Goal: Find contact information: Obtain details needed to contact an individual or organization

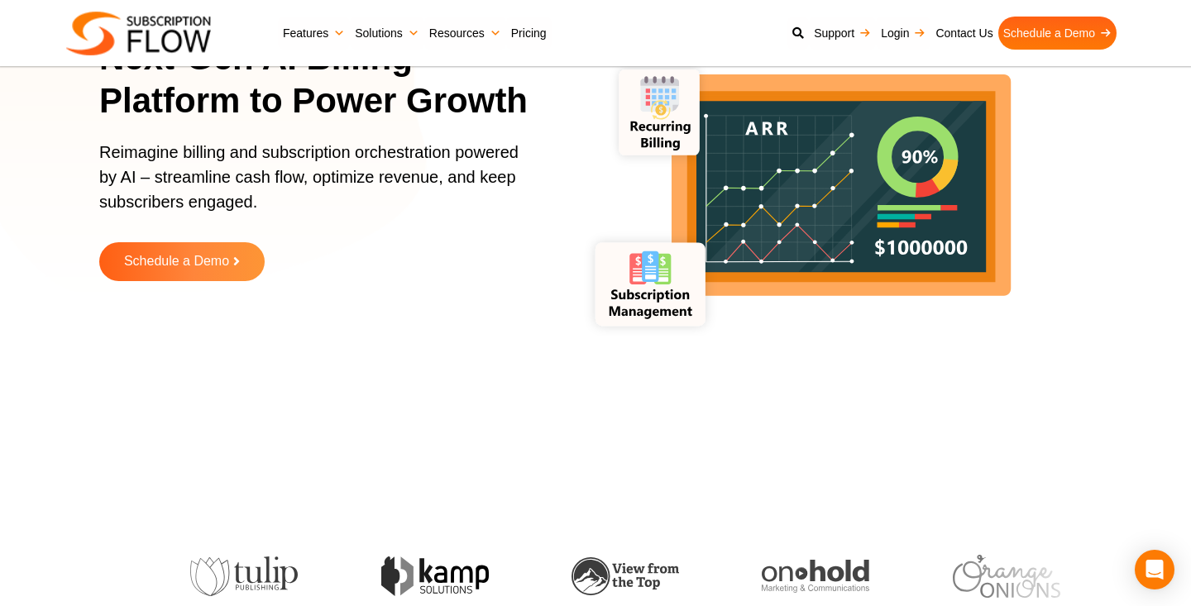
scroll to position [547, 0]
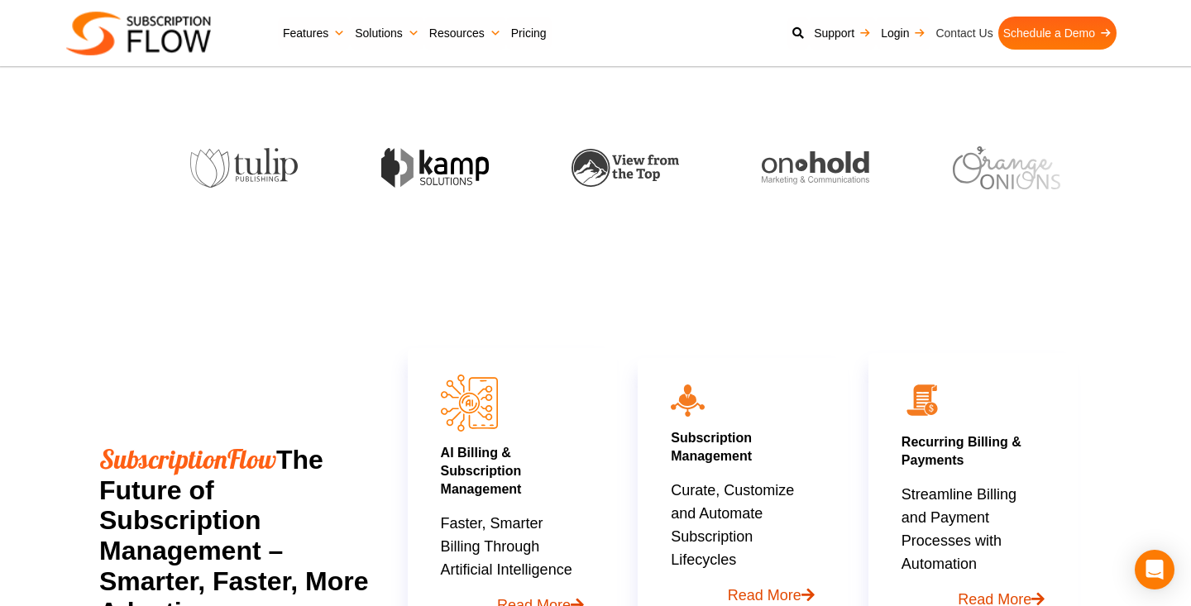
click at [967, 39] on link "Contact Us" at bounding box center [963, 33] width 67 height 33
click at [924, 4] on header "Support Login Best Subscription Management and Billing Software 2023 Features S…" at bounding box center [595, 33] width 1191 height 66
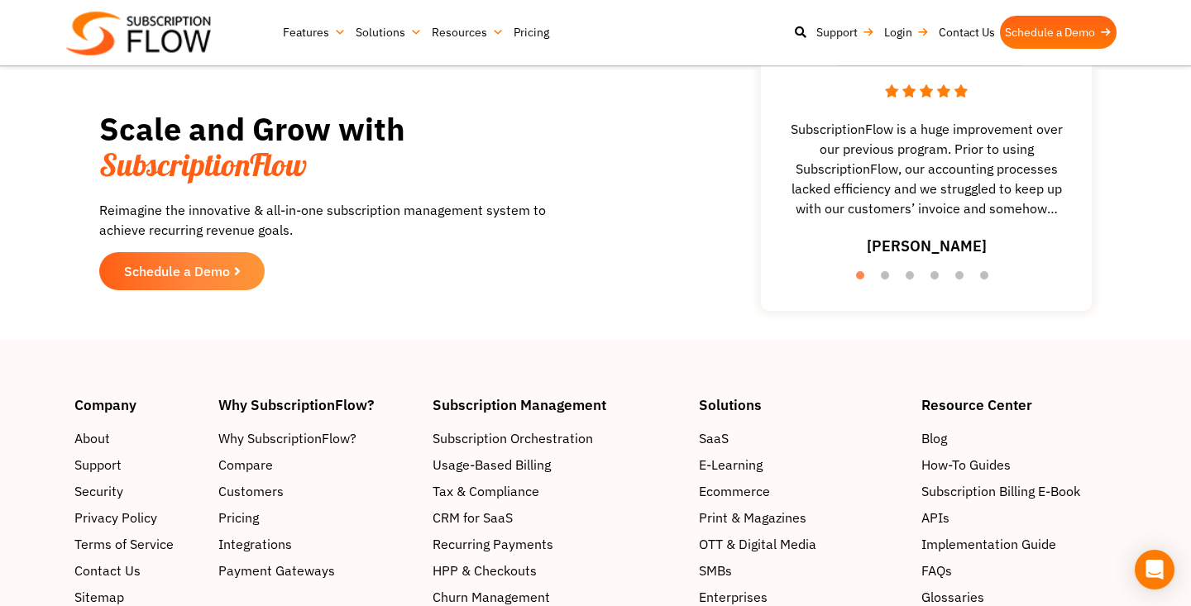
scroll to position [1617, 0]
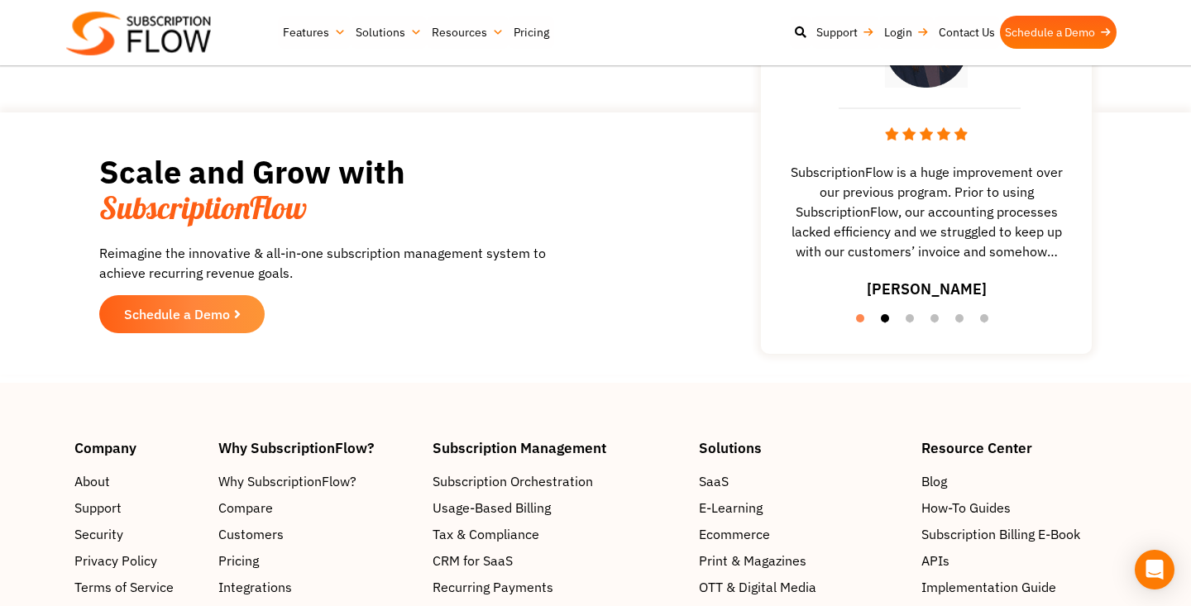
click at [886, 316] on button "2" at bounding box center [889, 322] width 17 height 17
click at [912, 323] on button "3" at bounding box center [913, 322] width 17 height 17
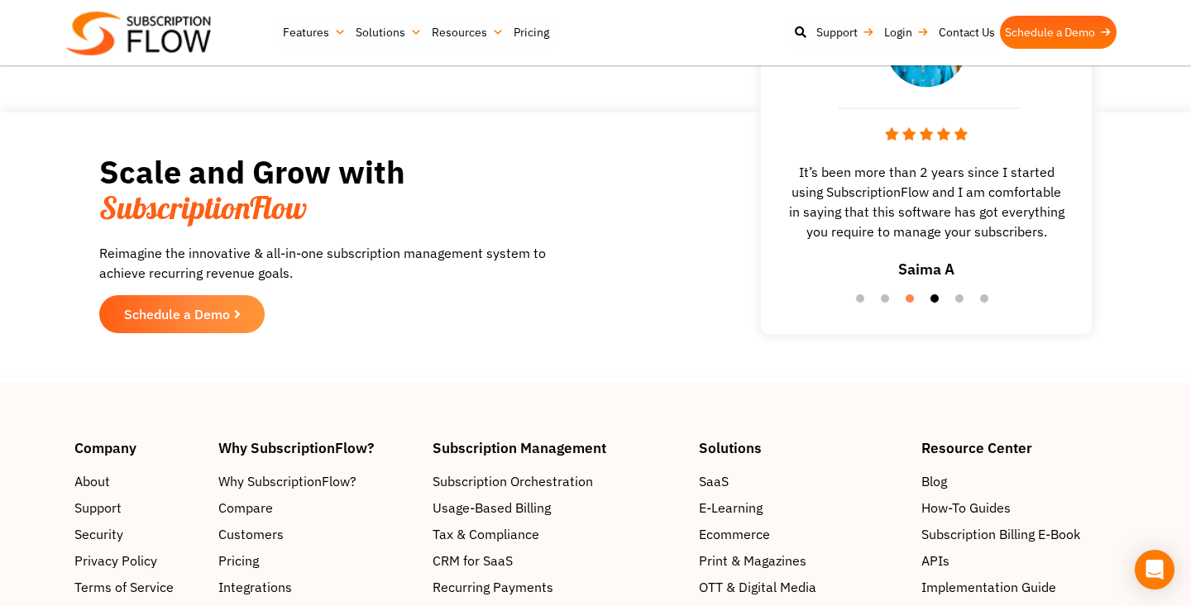
click at [933, 299] on button "4" at bounding box center [938, 302] width 17 height 17
click at [969, 297] on button "5" at bounding box center [963, 302] width 17 height 17
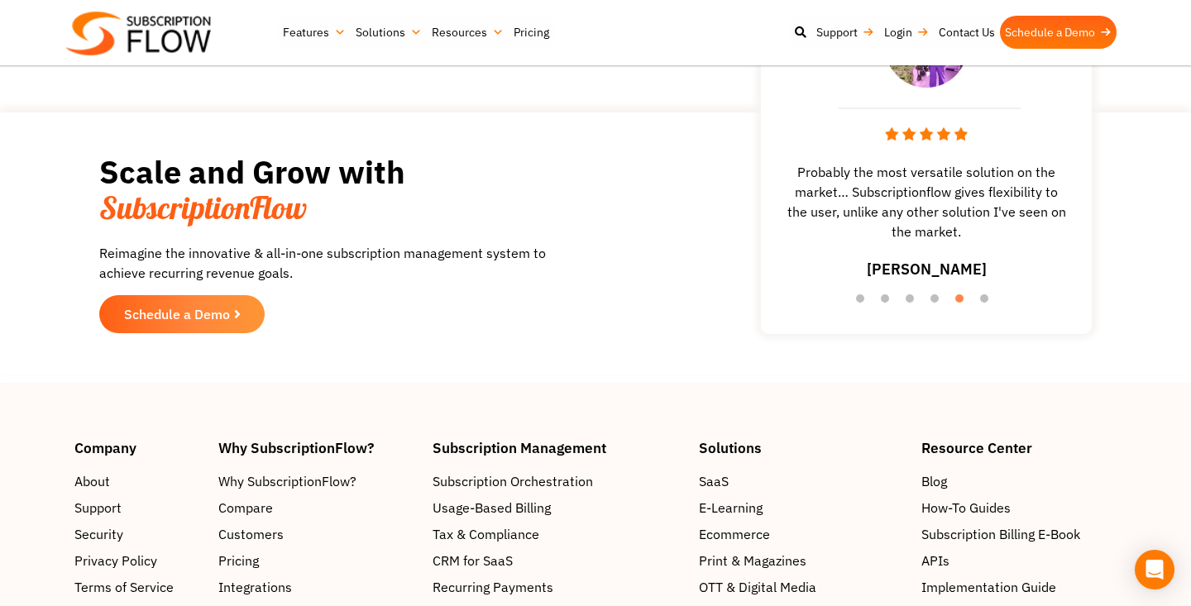
click at [978, 299] on ul "1 2 3 4 5 6" at bounding box center [926, 299] width 314 height 23
click at [984, 294] on button "6" at bounding box center [988, 302] width 17 height 17
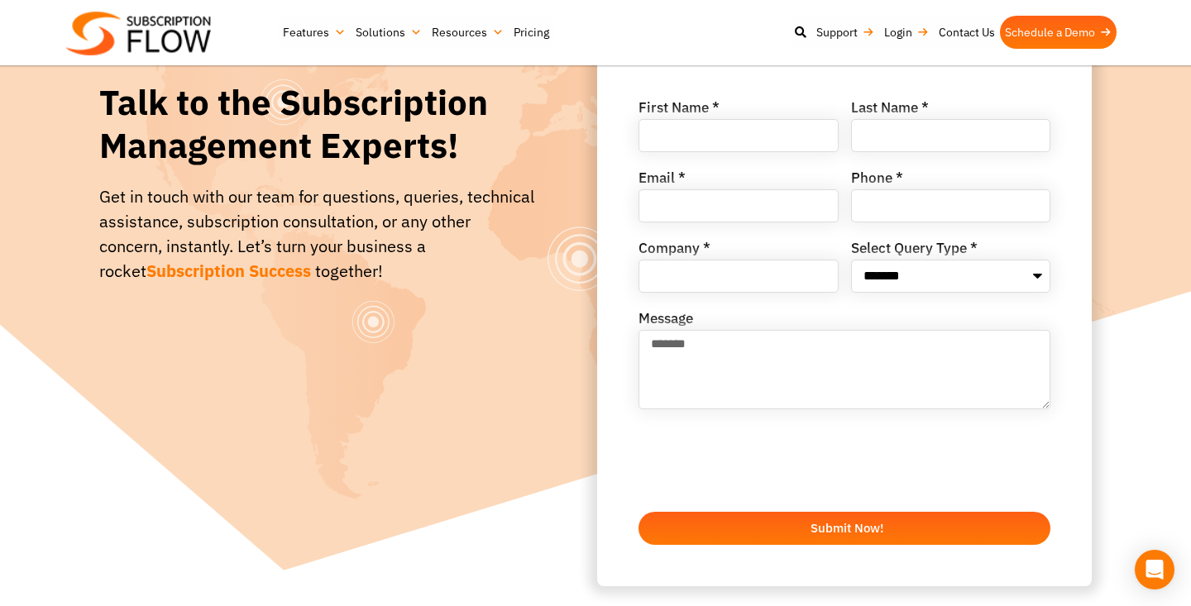
scroll to position [197, 0]
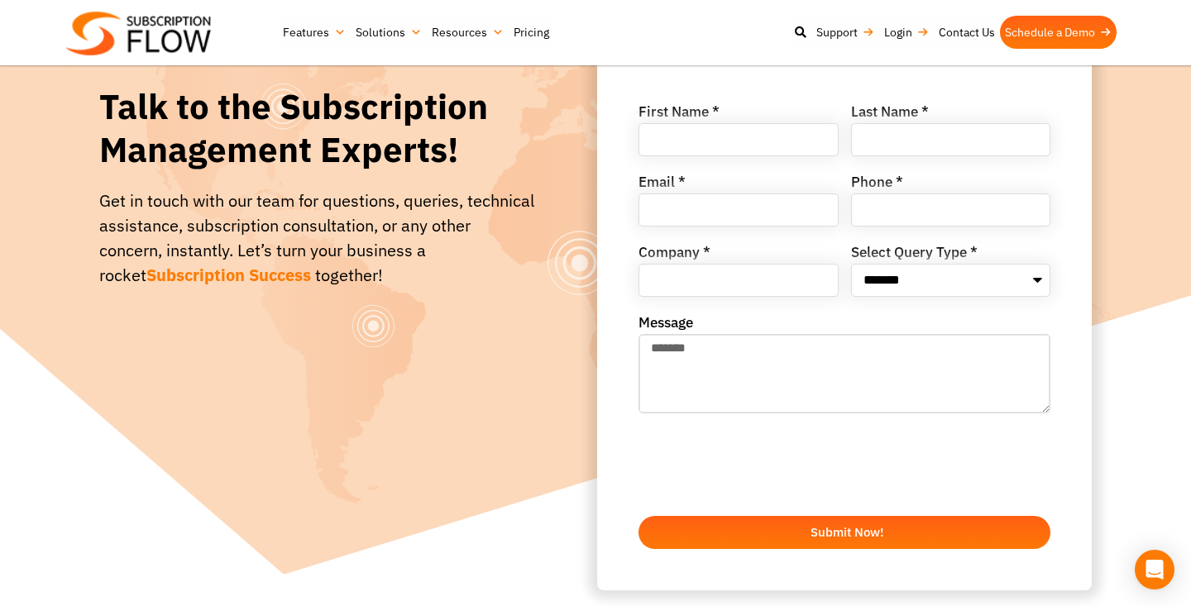
click at [809, 393] on textarea "Message" at bounding box center [844, 373] width 412 height 79
click at [935, 300] on div "**********" at bounding box center [844, 336] width 424 height 463
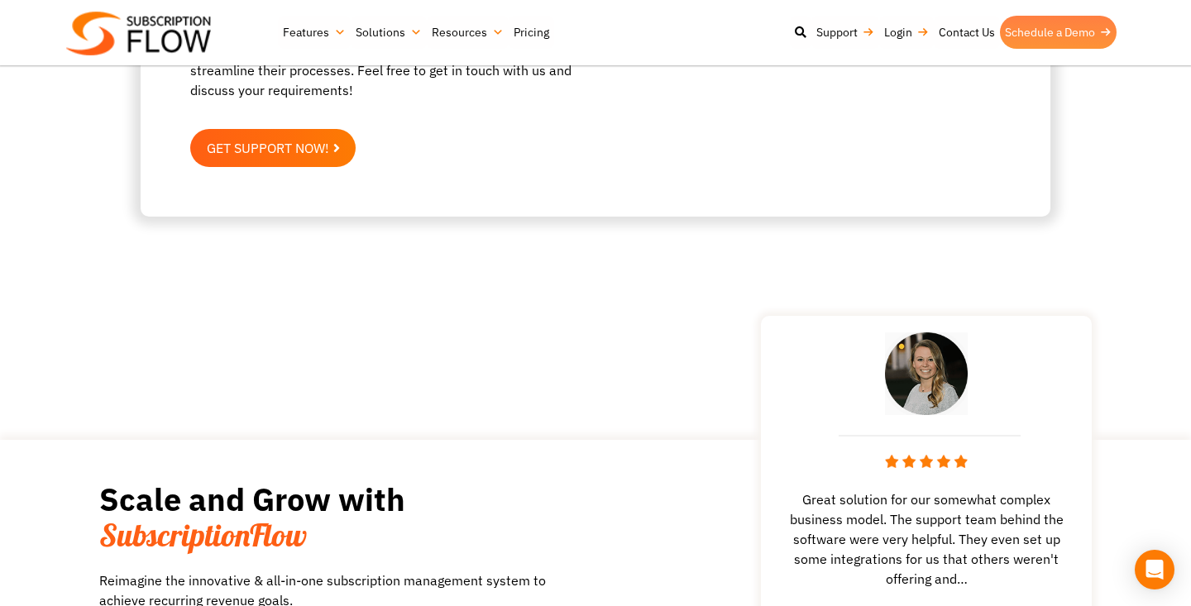
scroll to position [1468, 0]
